Goal: Task Accomplishment & Management: Manage account settings

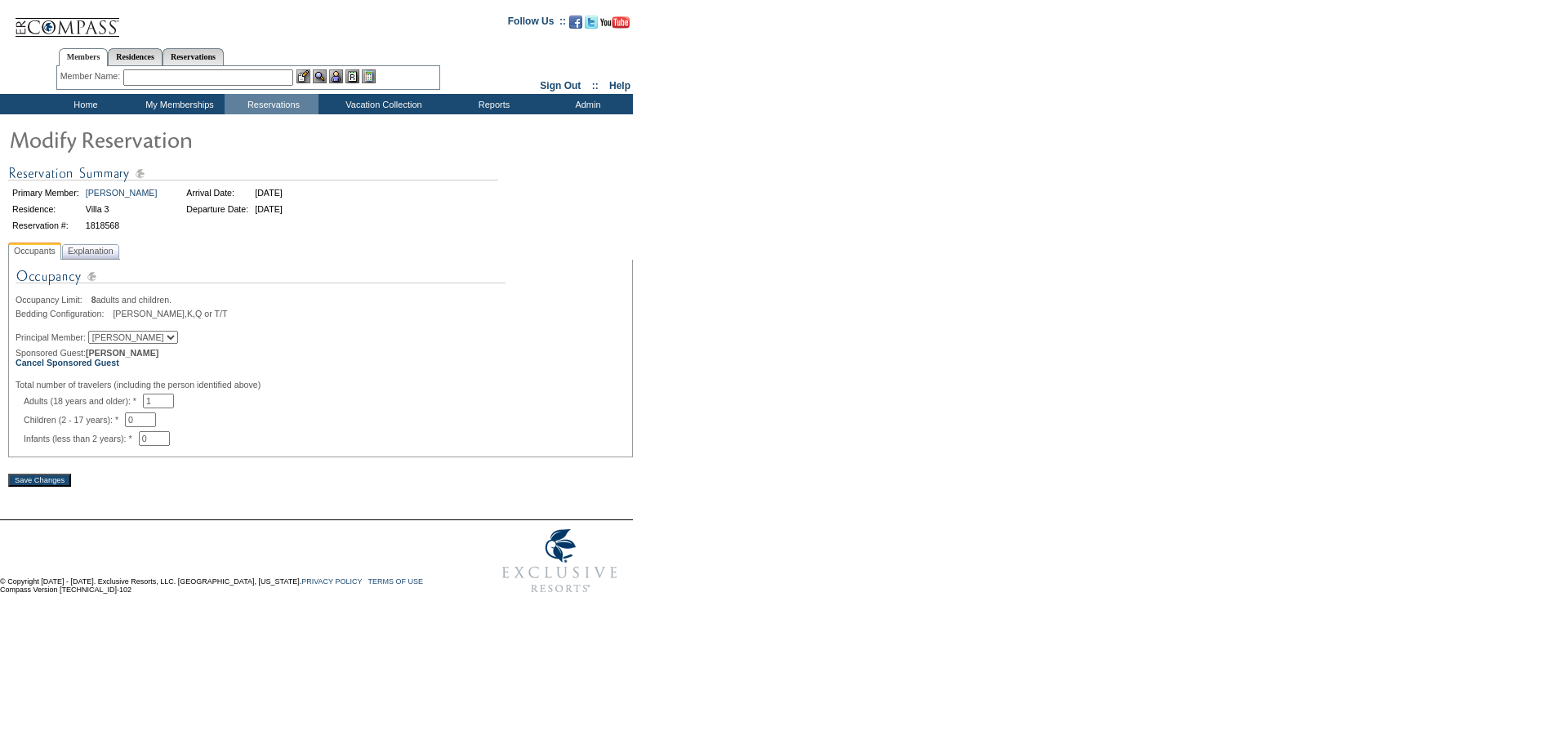
click at [785, 484] on form "Follow Us ::" at bounding box center [781, 303] width 1562 height 598
click at [716, 318] on form "Follow Us ::" at bounding box center [781, 303] width 1562 height 598
click at [670, 393] on form "Follow Us ::" at bounding box center [781, 303] width 1562 height 598
click at [174, 406] on input "1" at bounding box center [158, 401] width 31 height 15
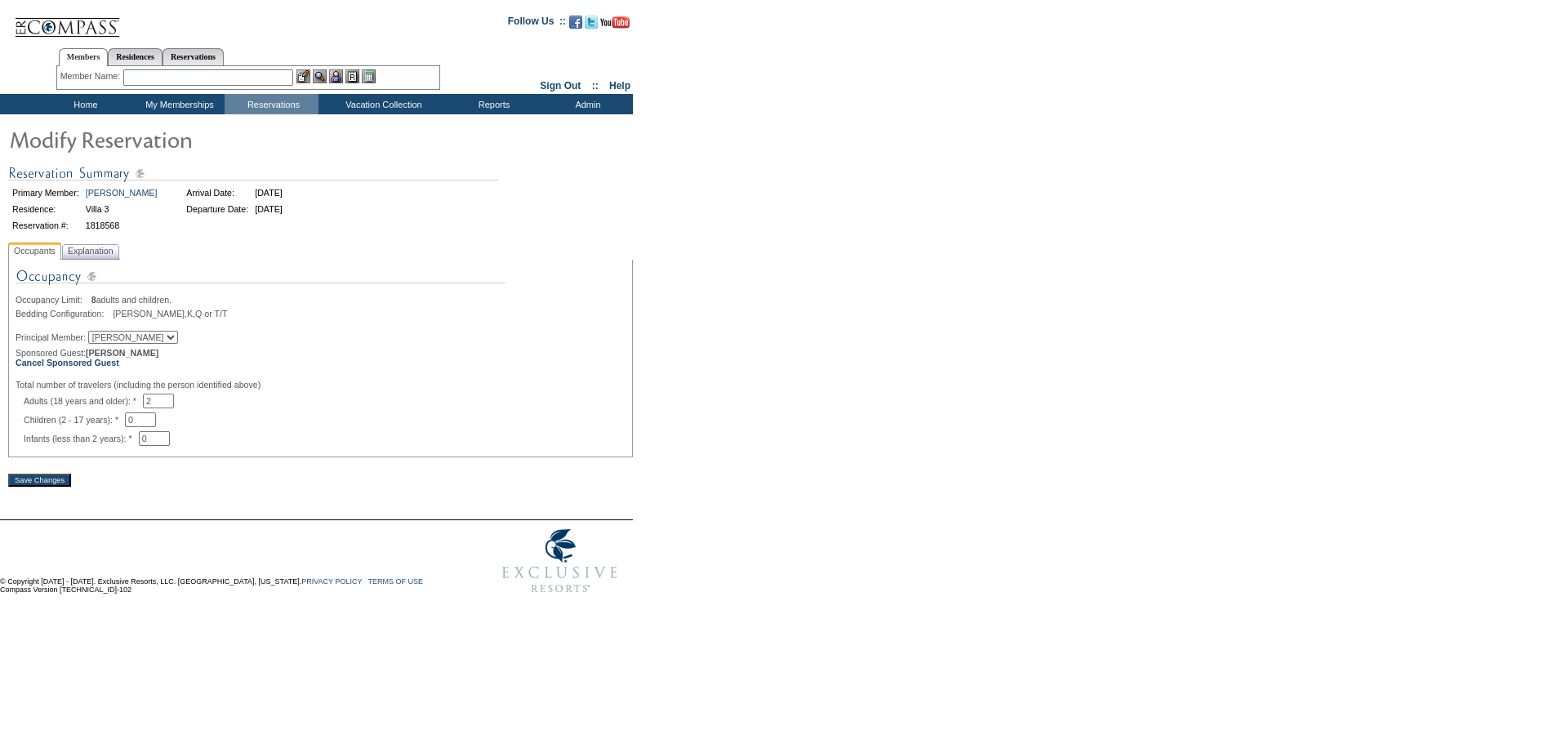
type input "2"
click at [998, 466] on form "Follow Us ::" at bounding box center [781, 303] width 1562 height 598
click at [52, 487] on input "Save Changes" at bounding box center [39, 480] width 63 height 13
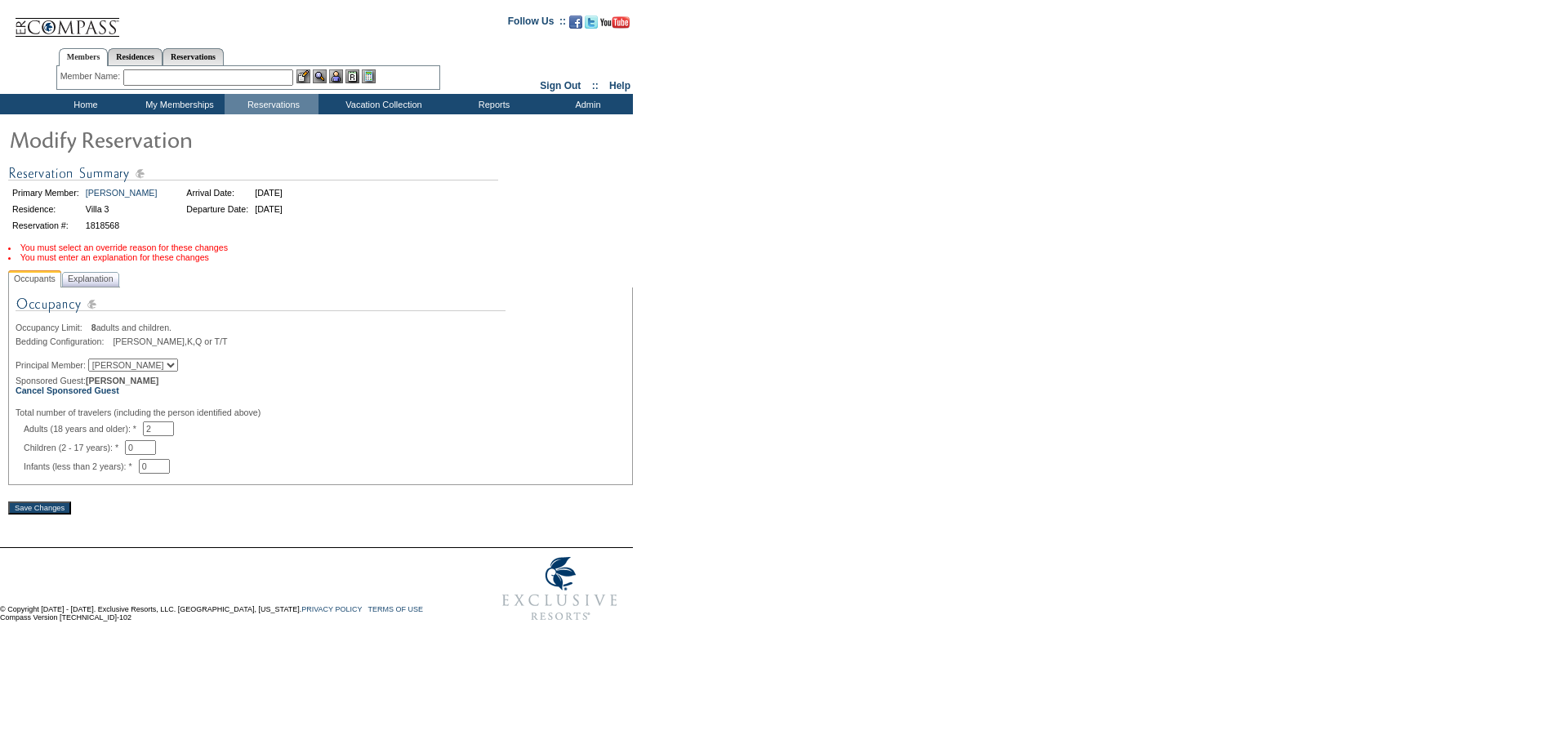
click at [100, 286] on span "Explanation" at bounding box center [90, 280] width 52 height 18
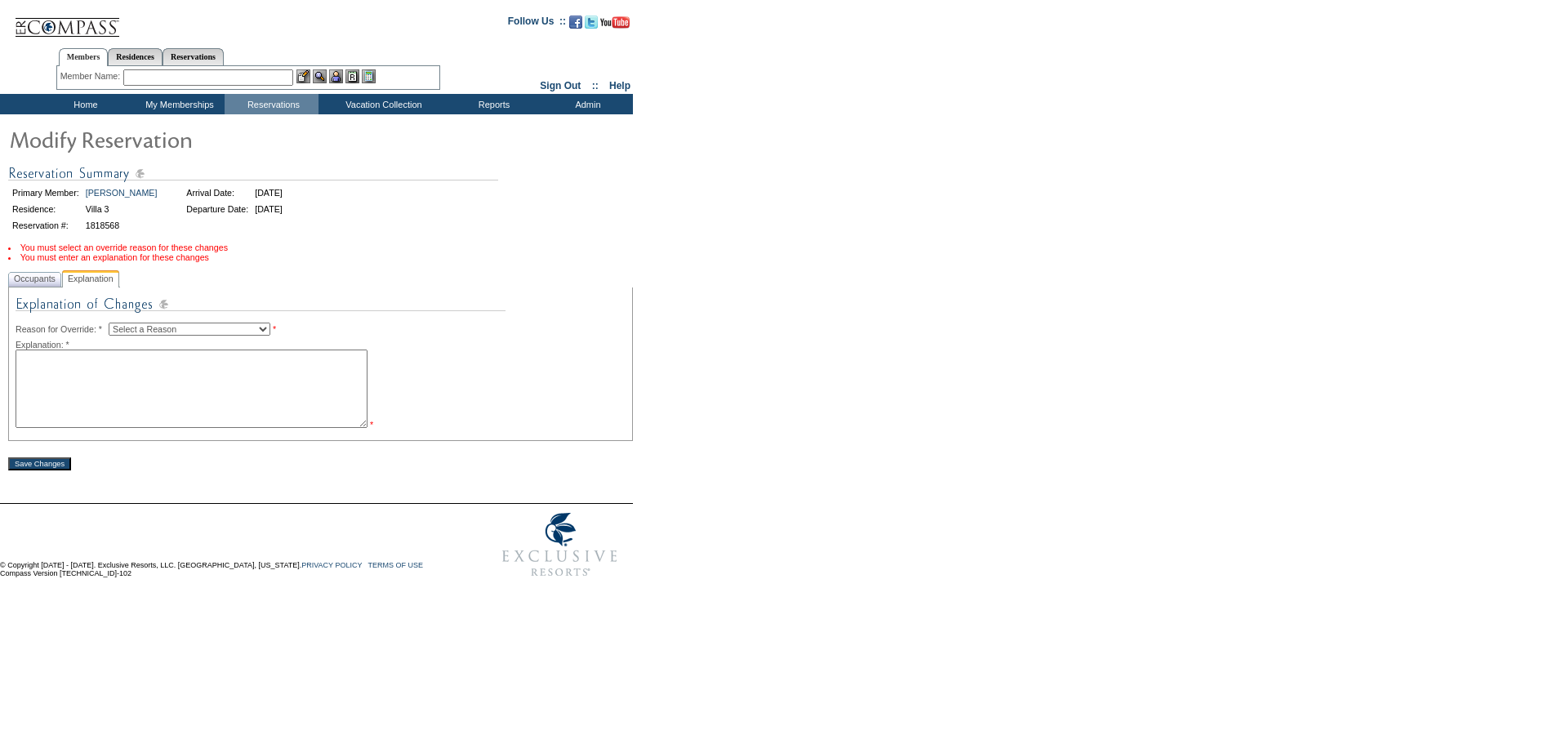
click at [158, 361] on textarea at bounding box center [192, 389] width 352 height 78
click at [186, 323] on img at bounding box center [260, 308] width 490 height 28
click at [186, 330] on select "Select a Reason Creating Continuous Stay Days Rebooked After Cancellation Editi…" at bounding box center [189, 328] width 161 height 13
select select "1045"
click at [121, 327] on select "Select a Reason Creating Continuous Stay Days Rebooked After Cancellation Editi…" at bounding box center [189, 328] width 161 height 13
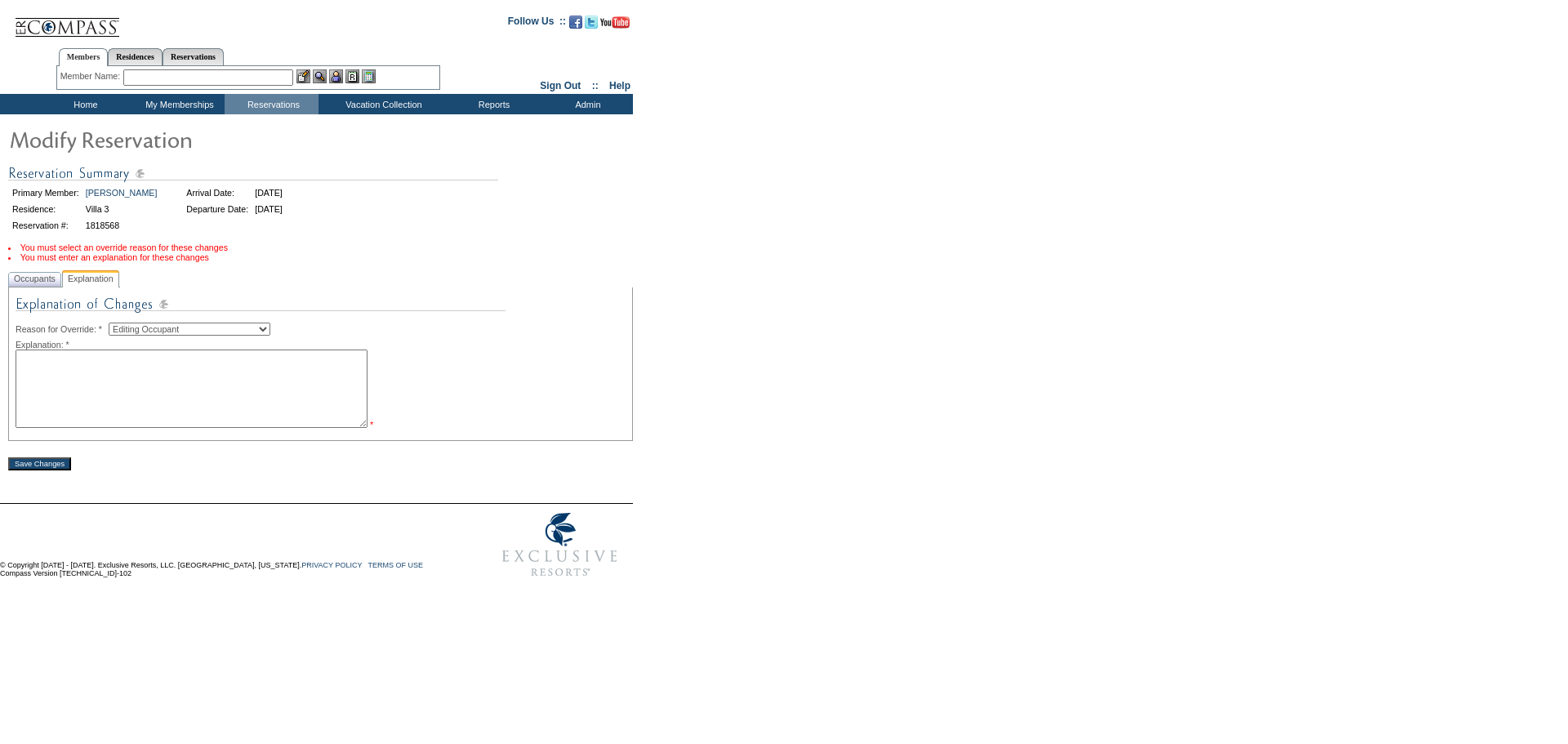
click at [185, 400] on textarea at bounding box center [192, 389] width 352 height 78
type textarea "[PERSON_NAME] will be the primary traveler on this reservation - [PERSON_NAME] …"
click at [50, 469] on input "Save Changes" at bounding box center [39, 463] width 63 height 13
